Goal: Transaction & Acquisition: Purchase product/service

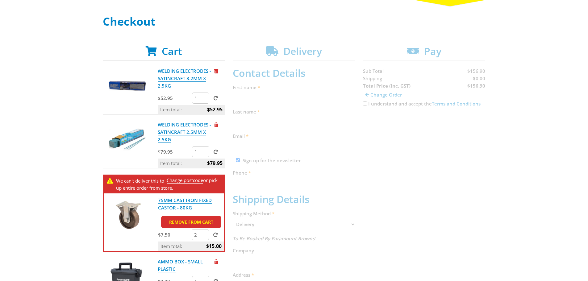
scroll to position [93, 0]
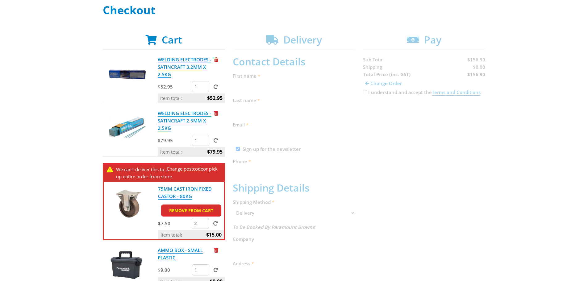
click at [187, 171] on link "Change postcode" at bounding box center [185, 169] width 36 height 6
click at [175, 190] on link "75MM CAST IRON FIXED CASTOR - 80KG" at bounding box center [185, 193] width 54 height 14
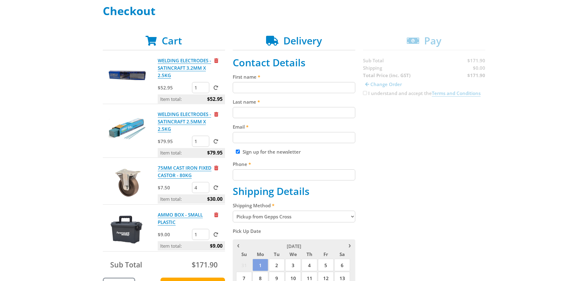
scroll to position [93, 0]
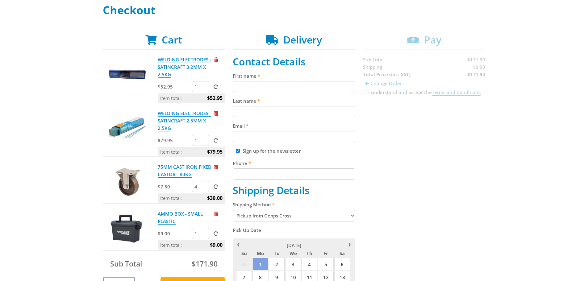
click at [200, 186] on input "4" at bounding box center [200, 186] width 17 height 11
click at [205, 189] on input "3" at bounding box center [200, 186] width 17 height 11
type input "2"
click at [205, 189] on input "2" at bounding box center [200, 186] width 17 height 11
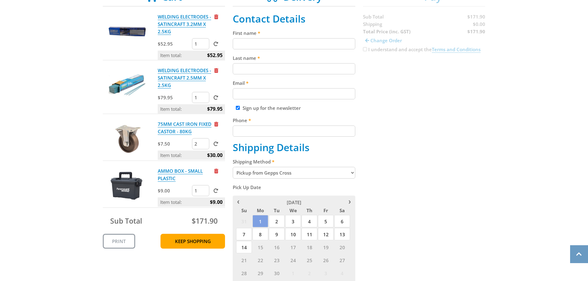
scroll to position [154, 0]
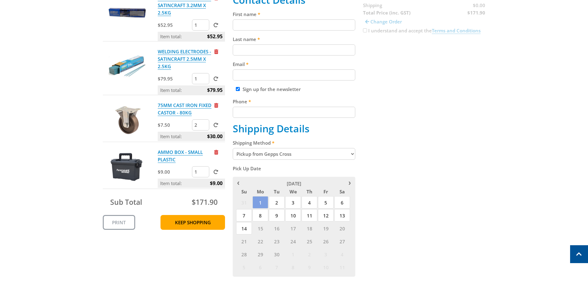
click at [217, 126] on span at bounding box center [216, 125] width 5 height 5
click at [0, 0] on input "submit" at bounding box center [0, 0] width 0 height 0
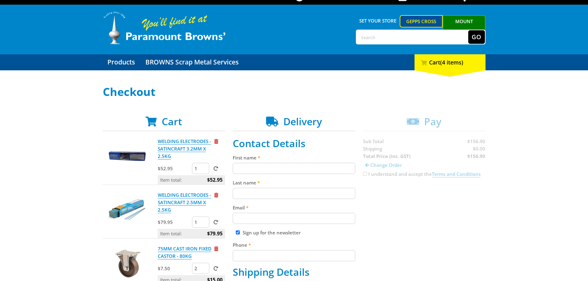
scroll to position [0, 0]
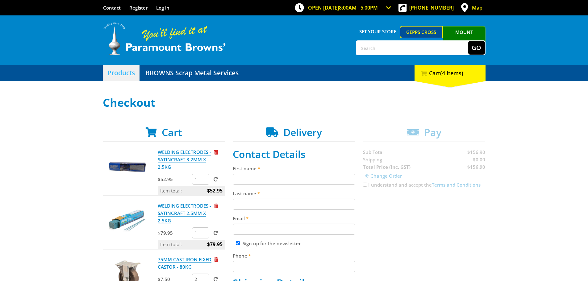
click at [121, 72] on link "Products" at bounding box center [121, 73] width 37 height 16
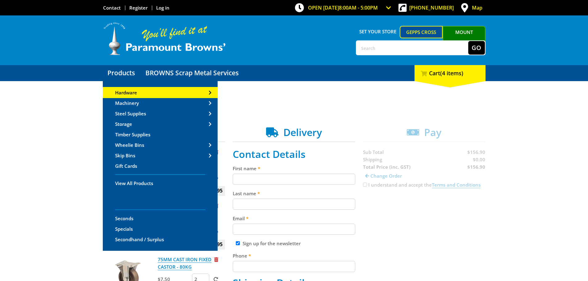
click at [125, 96] on link "Hardware" at bounding box center [160, 93] width 115 height 10
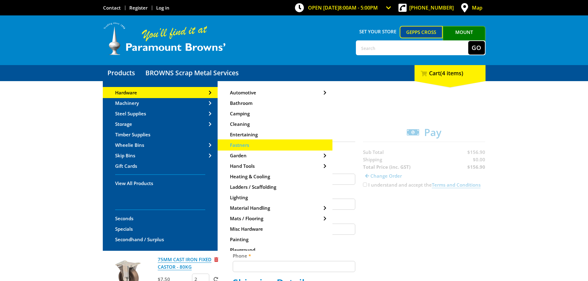
click at [244, 147] on span "Fastners" at bounding box center [239, 145] width 19 height 6
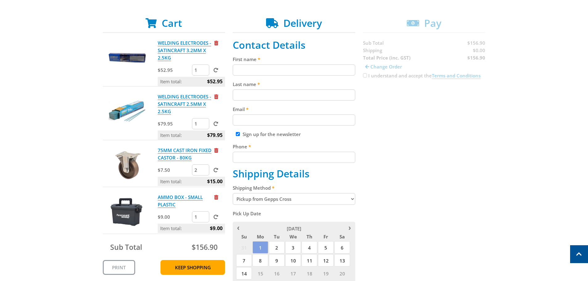
scroll to position [93, 0]
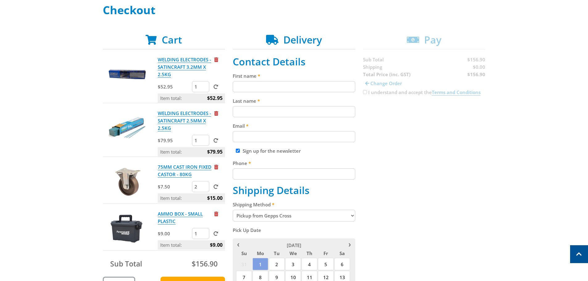
click at [290, 89] on input "First name" at bounding box center [294, 86] width 123 height 11
type input "Tom"
type input "Morphett"
click at [254, 136] on input "Email" at bounding box center [294, 136] width 123 height 11
type input "tommorphett@hotmail.com"
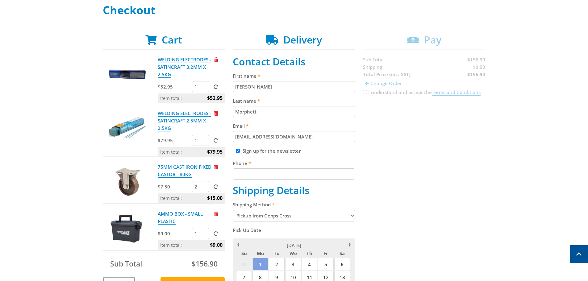
click at [241, 172] on input "Phone" at bounding box center [294, 174] width 123 height 11
type input "0429408277"
click at [379, 177] on div "Cart WELDING ELECTRODES - SATINCRAFT 3.2MM X 2.5KG $52.95 1 Item total: $52.95 …" at bounding box center [294, 254] width 383 height 441
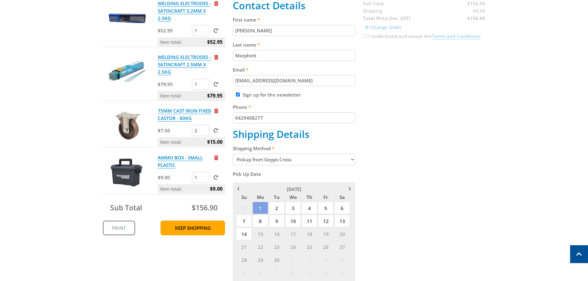
scroll to position [154, 0]
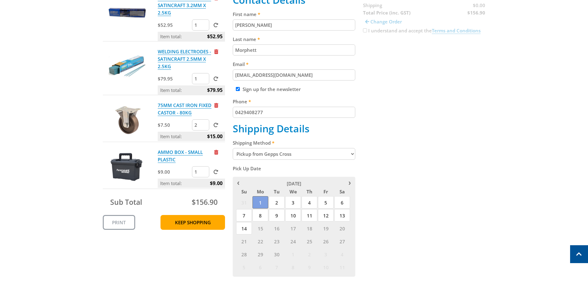
click at [259, 204] on span "1" at bounding box center [261, 202] width 16 height 12
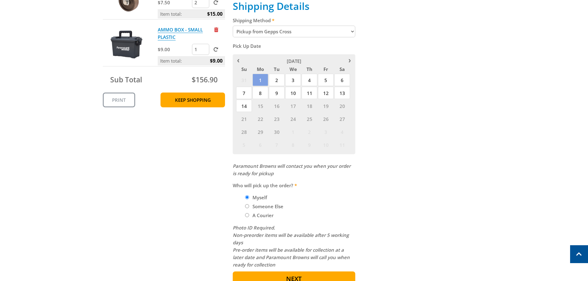
scroll to position [278, 0]
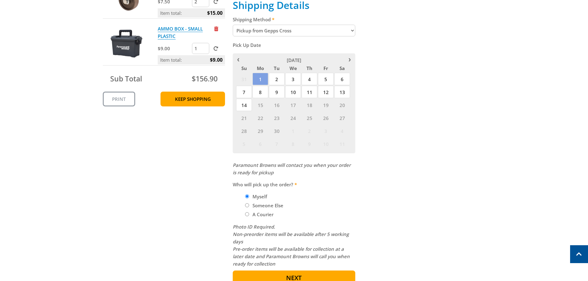
click at [249, 205] on li "Someone Else" at bounding box center [300, 205] width 110 height 7
click at [247, 205] on input "Someone Else" at bounding box center [247, 206] width 4 height 4
radio input "true"
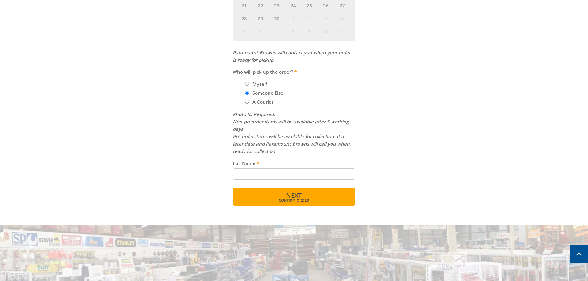
scroll to position [402, 0]
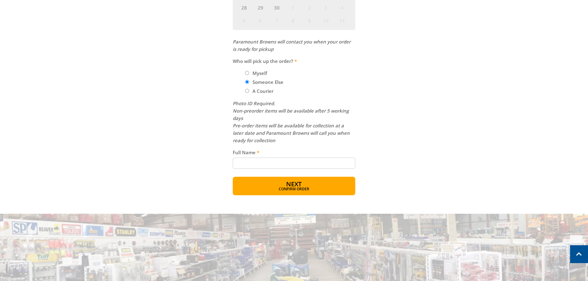
click at [250, 167] on input "Full Name" at bounding box center [294, 163] width 123 height 11
type input "Lucy Morphett"
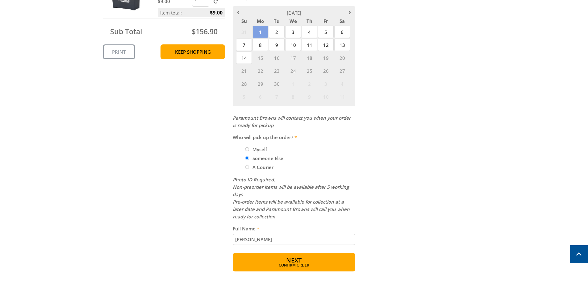
scroll to position [340, 0]
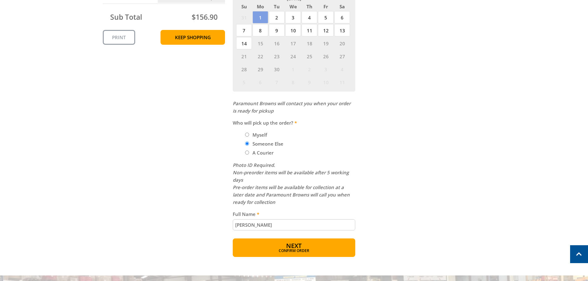
click at [249, 134] on input "Myself" at bounding box center [247, 135] width 4 height 4
radio input "true"
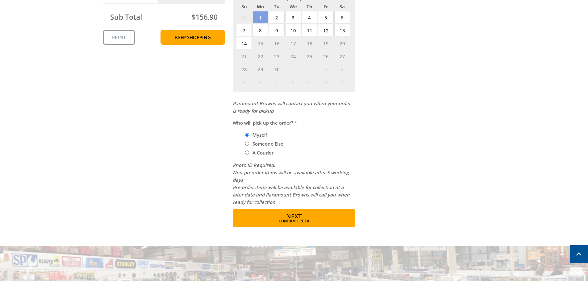
click at [247, 145] on input "Someone Else" at bounding box center [247, 144] width 4 height 4
radio input "true"
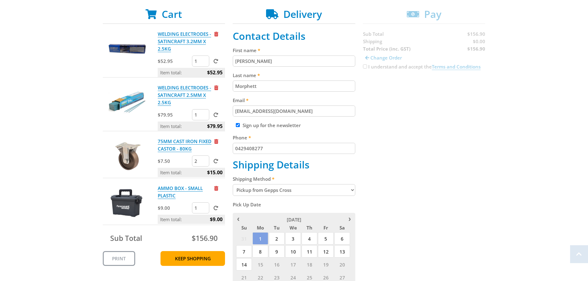
scroll to position [124, 0]
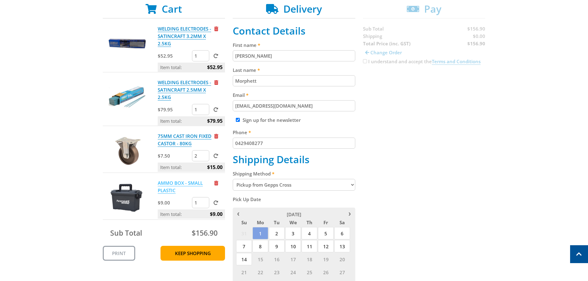
click at [161, 182] on link "AMMO BOX - SMALL PLASTIC" at bounding box center [180, 187] width 45 height 14
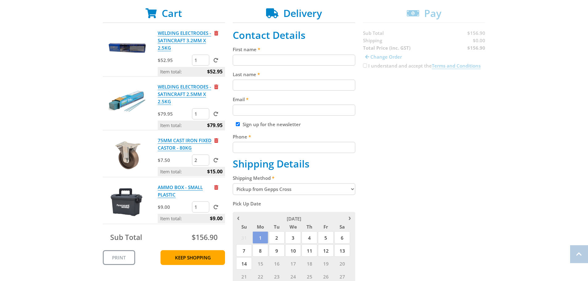
scroll to position [124, 0]
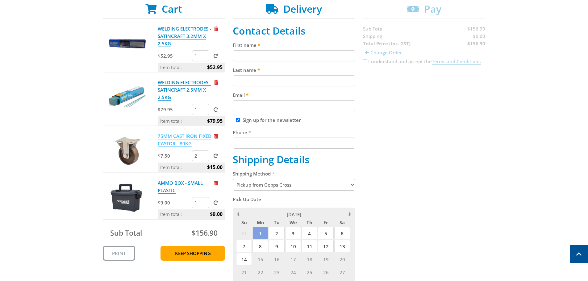
click at [172, 138] on link "75MM CAST IRON FIXED CASTOR - 80KG" at bounding box center [185, 140] width 54 height 14
